Goal: Transaction & Acquisition: Purchase product/service

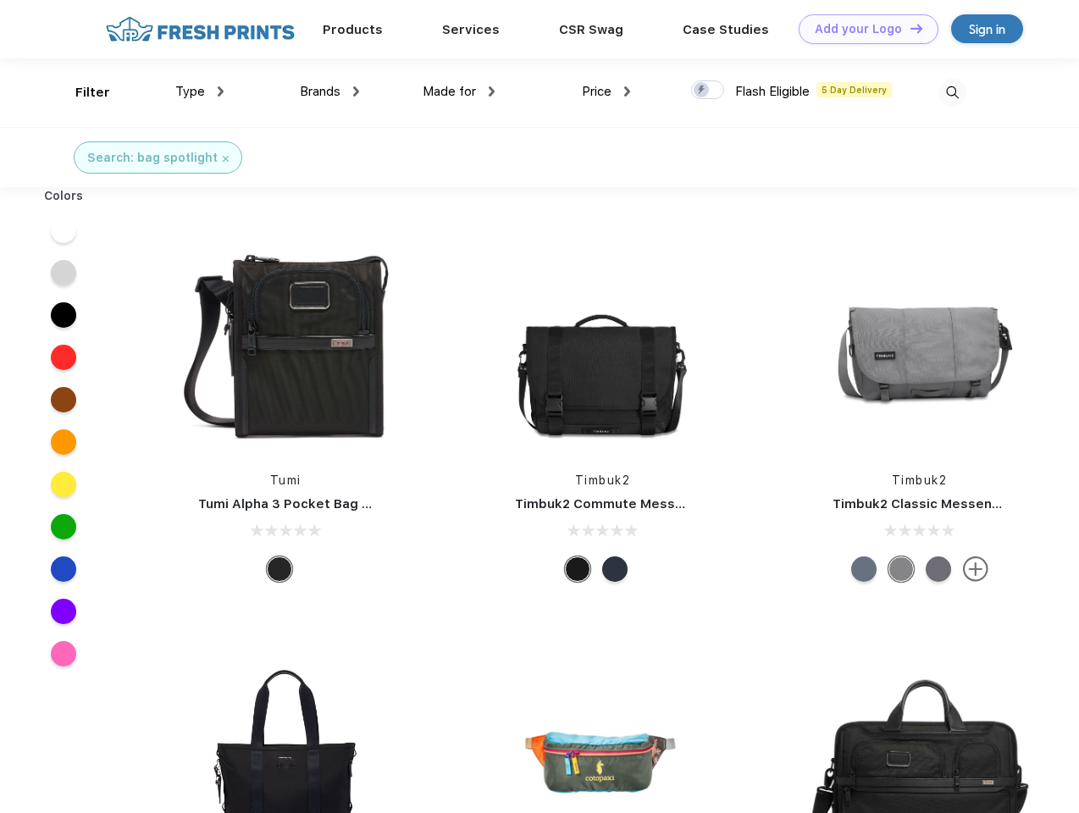
click at [863, 29] on link "Add your Logo Design Tool" at bounding box center [869, 29] width 140 height 30
click at [0, 0] on div "Design Tool" at bounding box center [0, 0] width 0 height 0
click at [909, 28] on link "Add your Logo Design Tool" at bounding box center [869, 29] width 140 height 30
click at [81, 92] on div "Filter" at bounding box center [92, 92] width 35 height 19
click at [200, 92] on span "Type" at bounding box center [190, 91] width 30 height 15
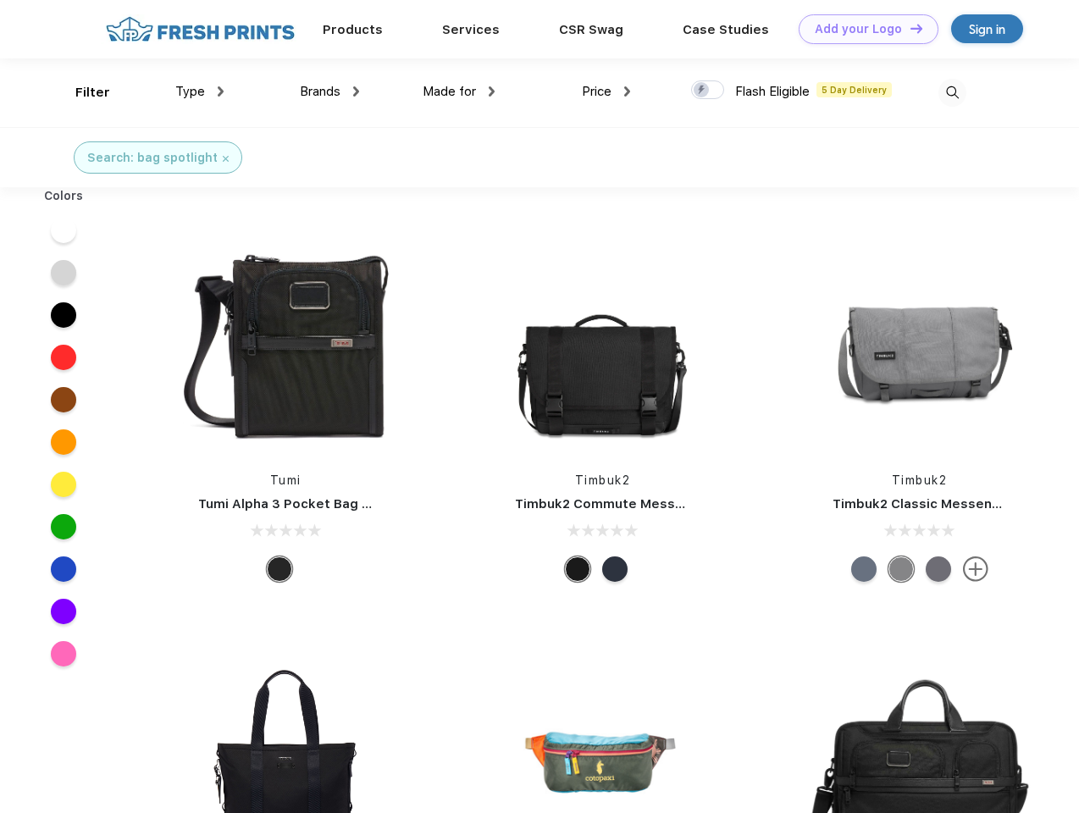
click at [330, 92] on span "Brands" at bounding box center [320, 91] width 41 height 15
click at [459, 92] on span "Made for" at bounding box center [449, 91] width 53 height 15
click at [607, 92] on span "Price" at bounding box center [597, 91] width 30 height 15
click at [708, 91] on div at bounding box center [707, 89] width 33 height 19
click at [702, 91] on input "checkbox" at bounding box center [696, 85] width 11 height 11
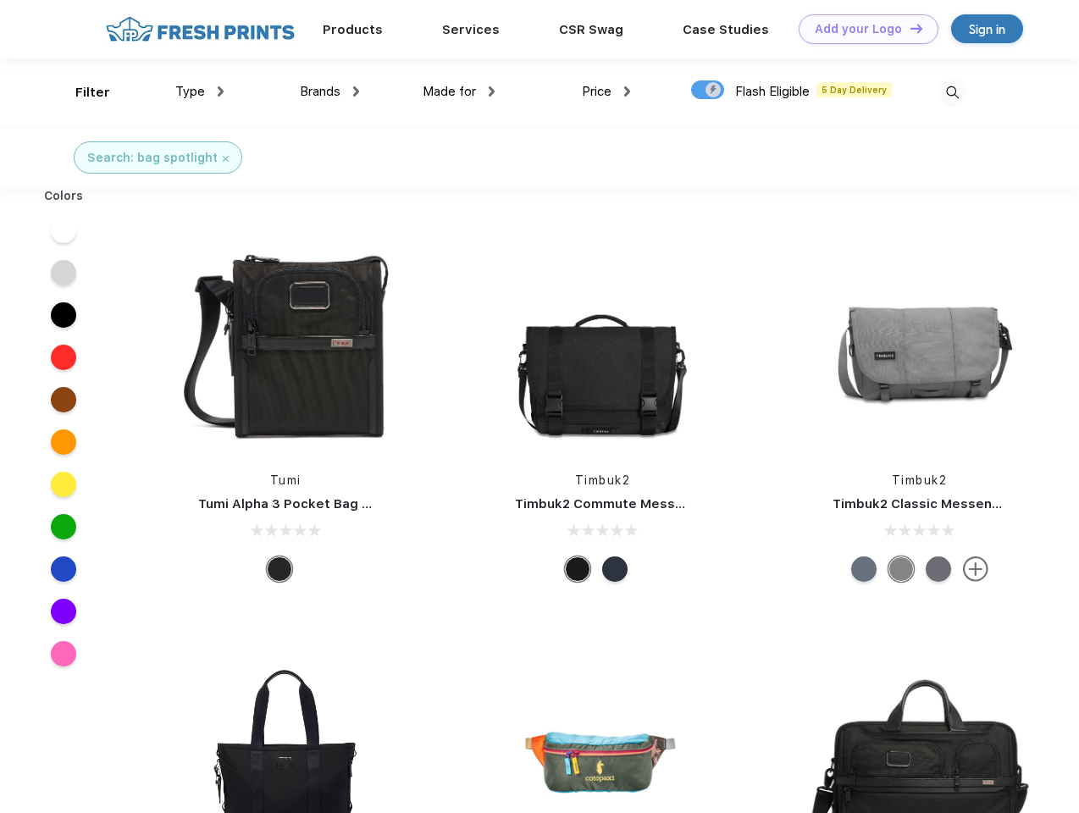
click at [952, 92] on img at bounding box center [953, 93] width 28 height 28
